Goal: Transaction & Acquisition: Book appointment/travel/reservation

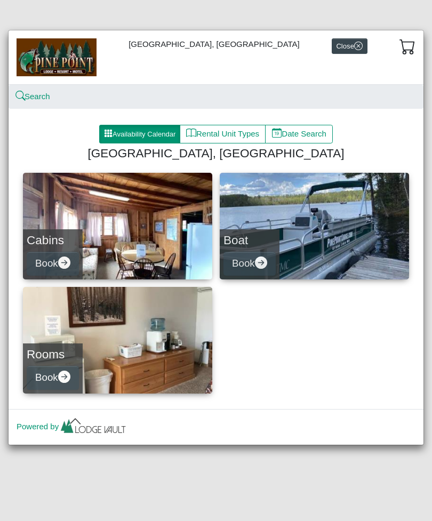
click at [72, 367] on button "Book" at bounding box center [53, 378] width 52 height 24
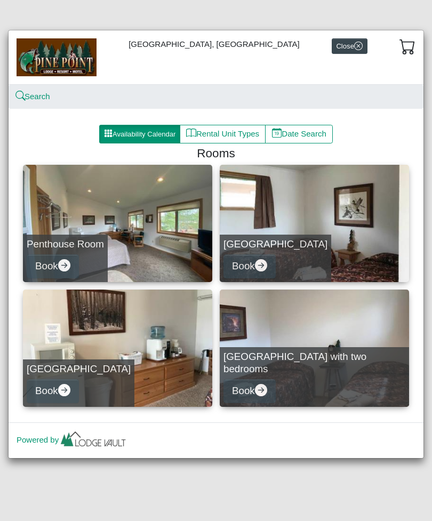
click at [77, 264] on button "Book" at bounding box center [53, 267] width 52 height 24
select select "*"
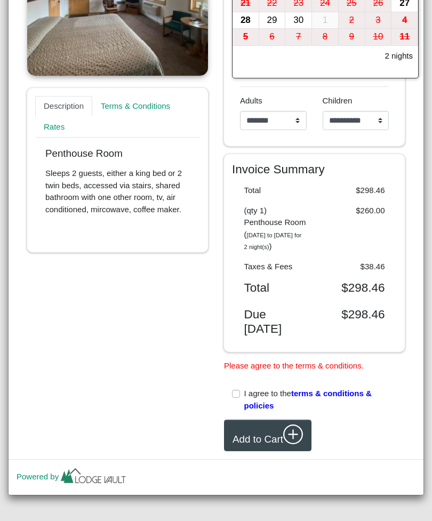
click at [428, 319] on div "**********" at bounding box center [216, 260] width 432 height 521
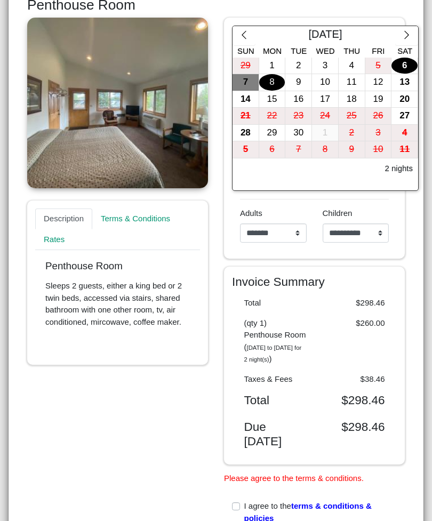
scroll to position [180, 0]
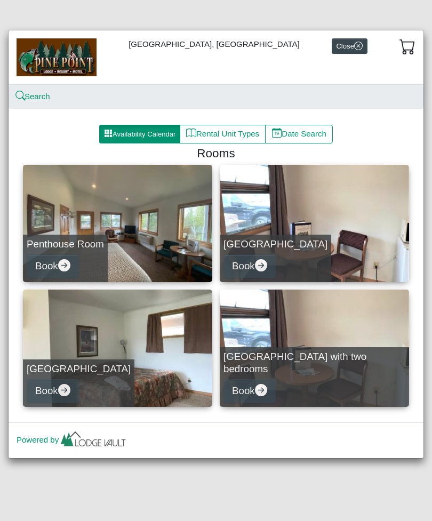
click at [79, 385] on button "Book" at bounding box center [53, 391] width 52 height 24
select select "*"
